Goal: Task Accomplishment & Management: Manage account settings

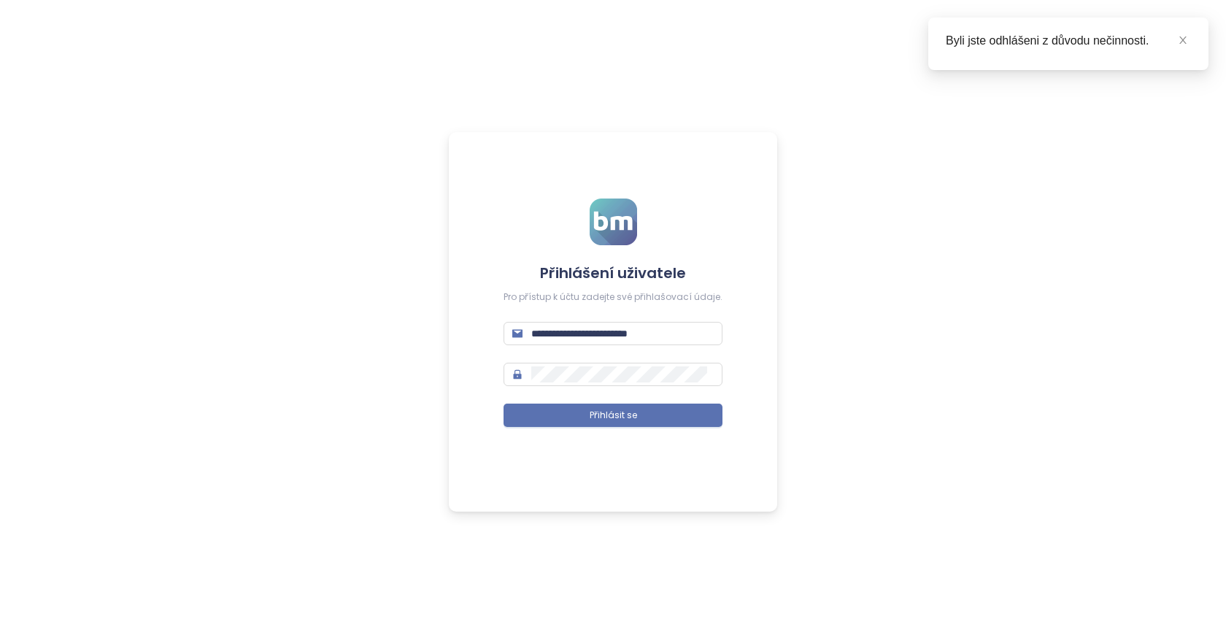
click at [672, 431] on form "**********" at bounding box center [613, 322] width 219 height 246
click at [670, 418] on button "Přihlásit se" at bounding box center [613, 415] width 219 height 23
click at [675, 416] on button "Přihlásit se" at bounding box center [613, 415] width 219 height 23
